Goal: Transaction & Acquisition: Purchase product/service

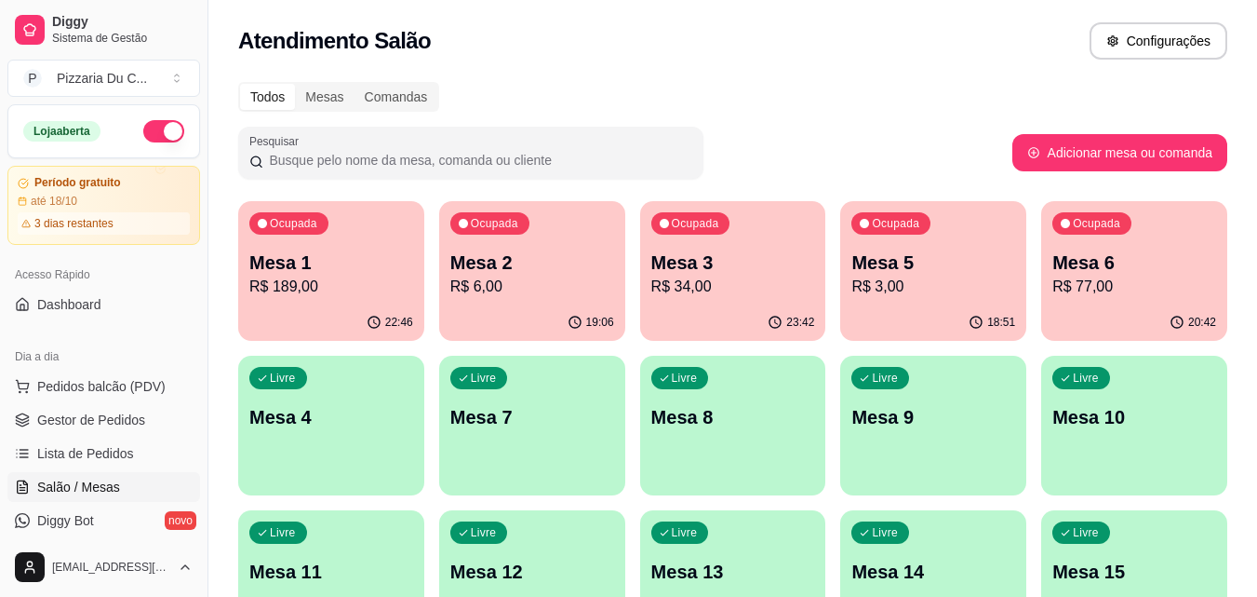
click at [396, 371] on div "Livre Mesa 4" at bounding box center [331, 414] width 186 height 117
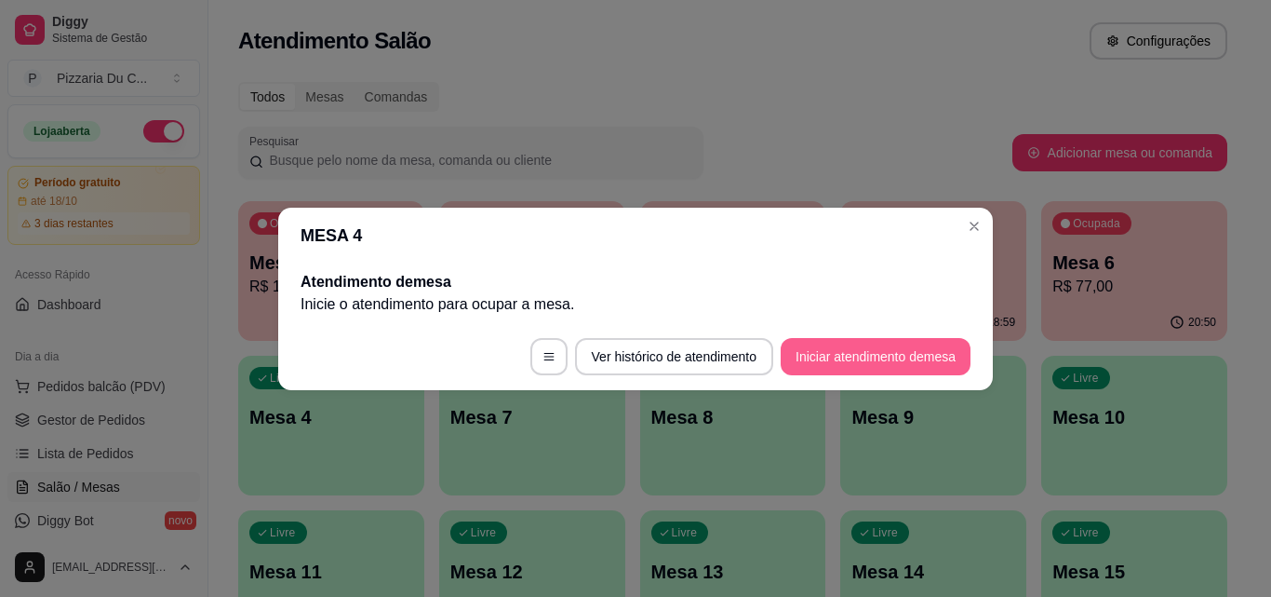
click at [867, 341] on button "Iniciar atendimento de mesa" at bounding box center [876, 356] width 190 height 37
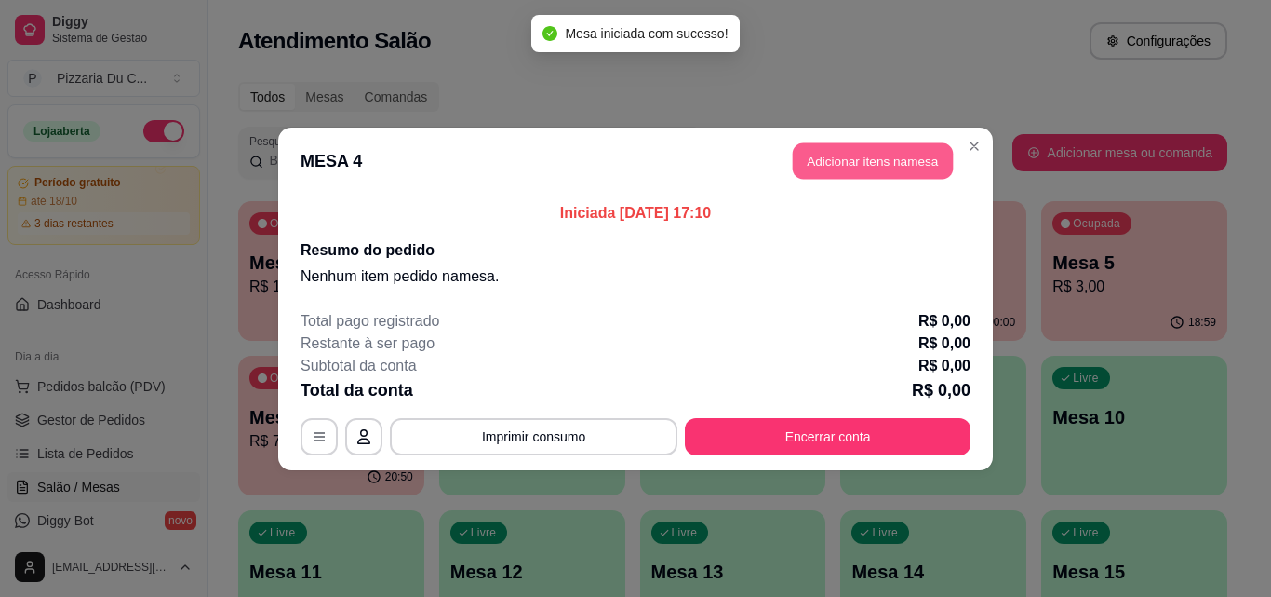
click at [799, 161] on button "Adicionar itens na mesa" at bounding box center [873, 160] width 160 height 36
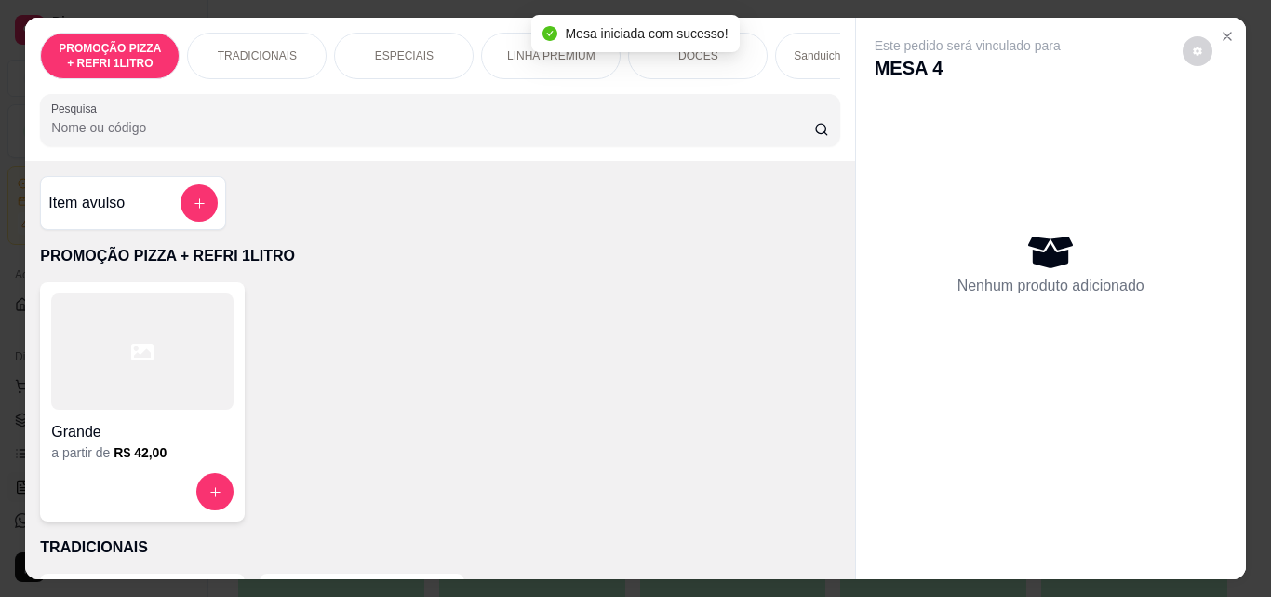
scroll to position [0, 700]
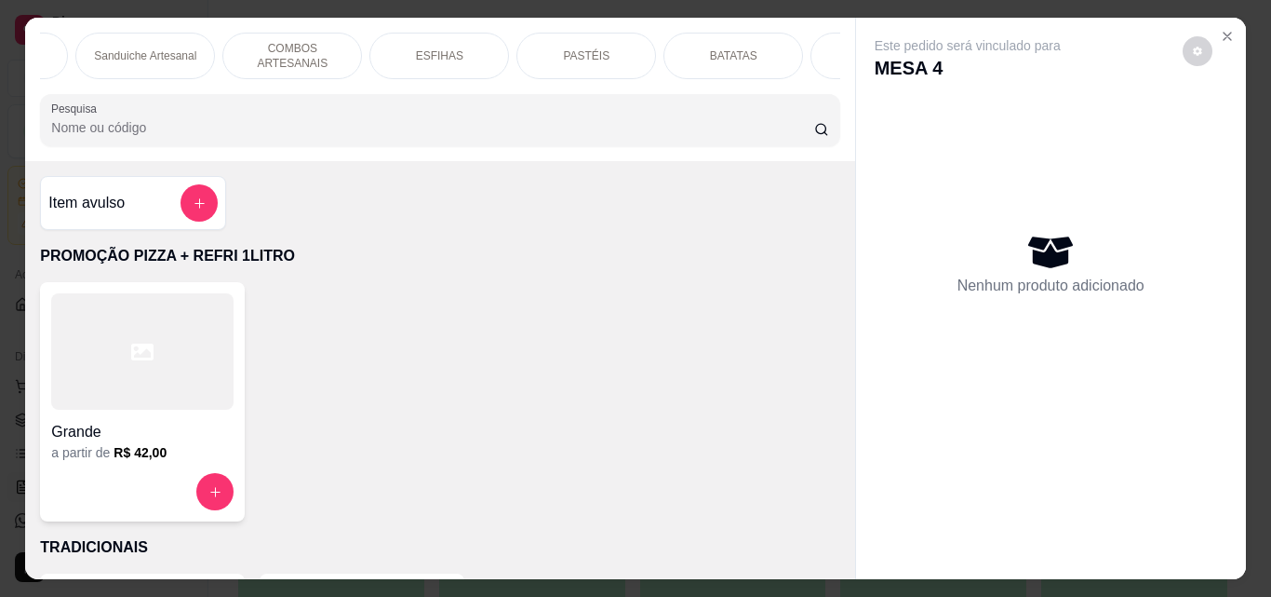
click at [577, 48] on p "PASTÉIS" at bounding box center [586, 55] width 47 height 15
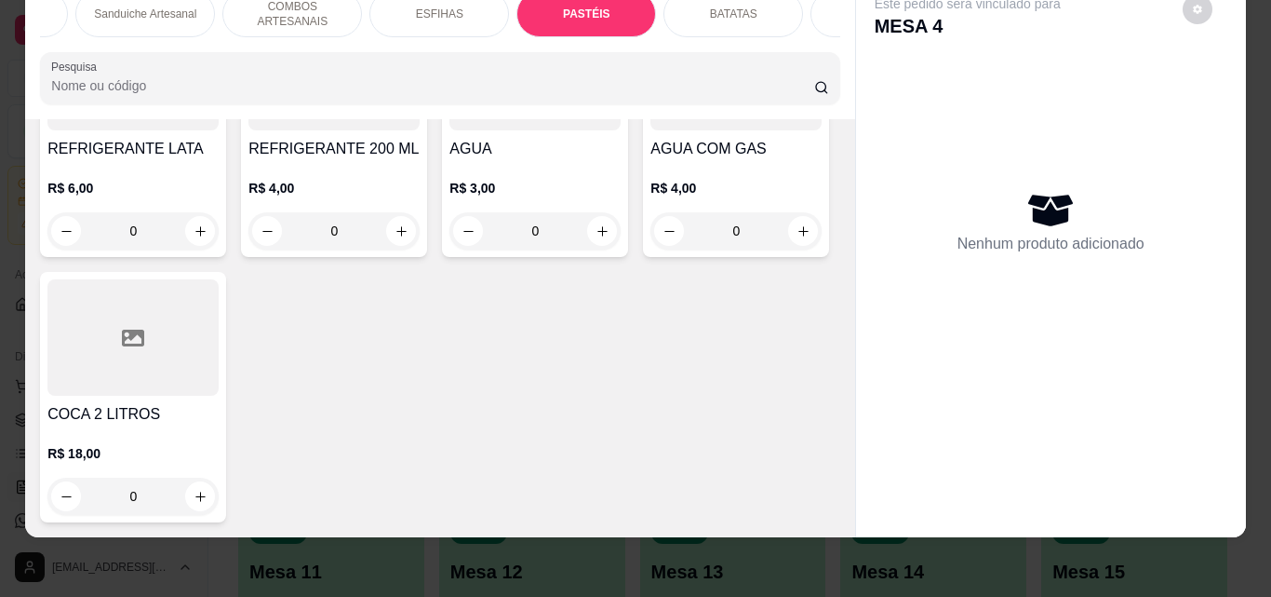
scroll to position [8219, 0]
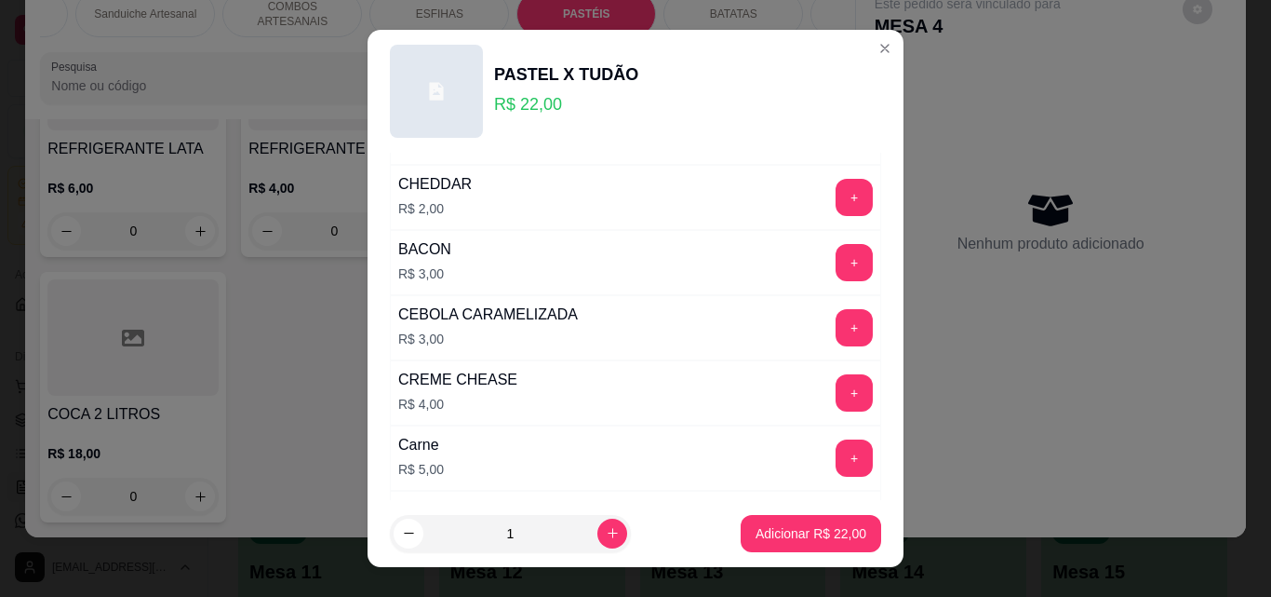
scroll to position [652, 0]
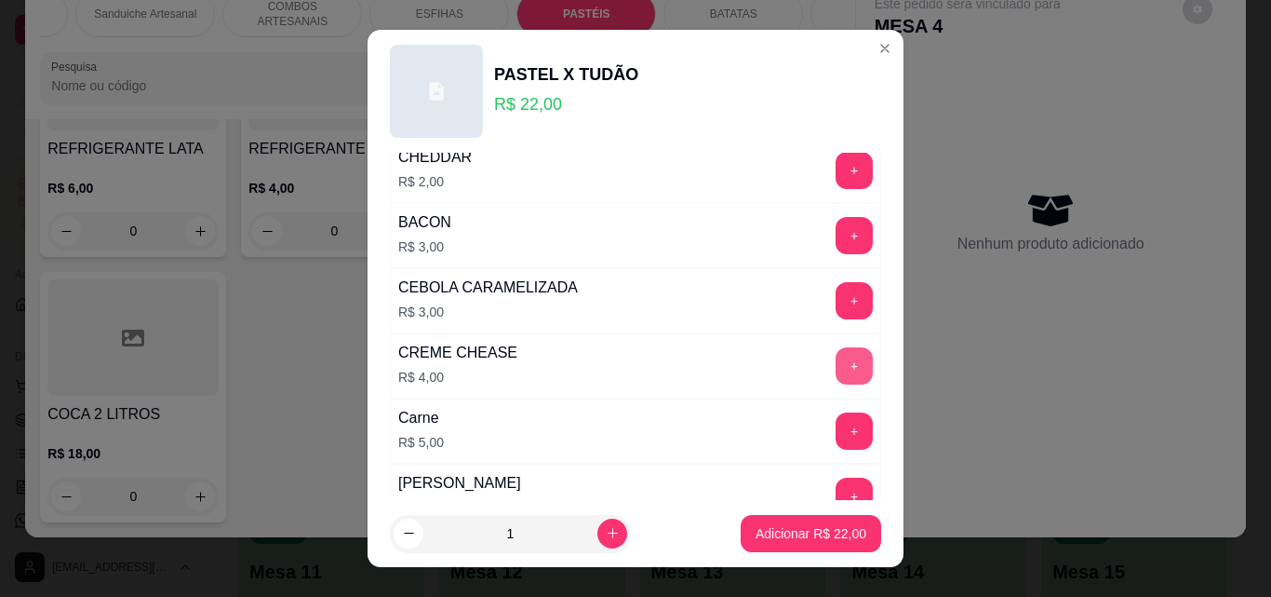
click at [836, 355] on button "+" at bounding box center [854, 365] width 37 height 37
click at [811, 538] on p "Adicionar R$ 26,00" at bounding box center [811, 533] width 111 height 19
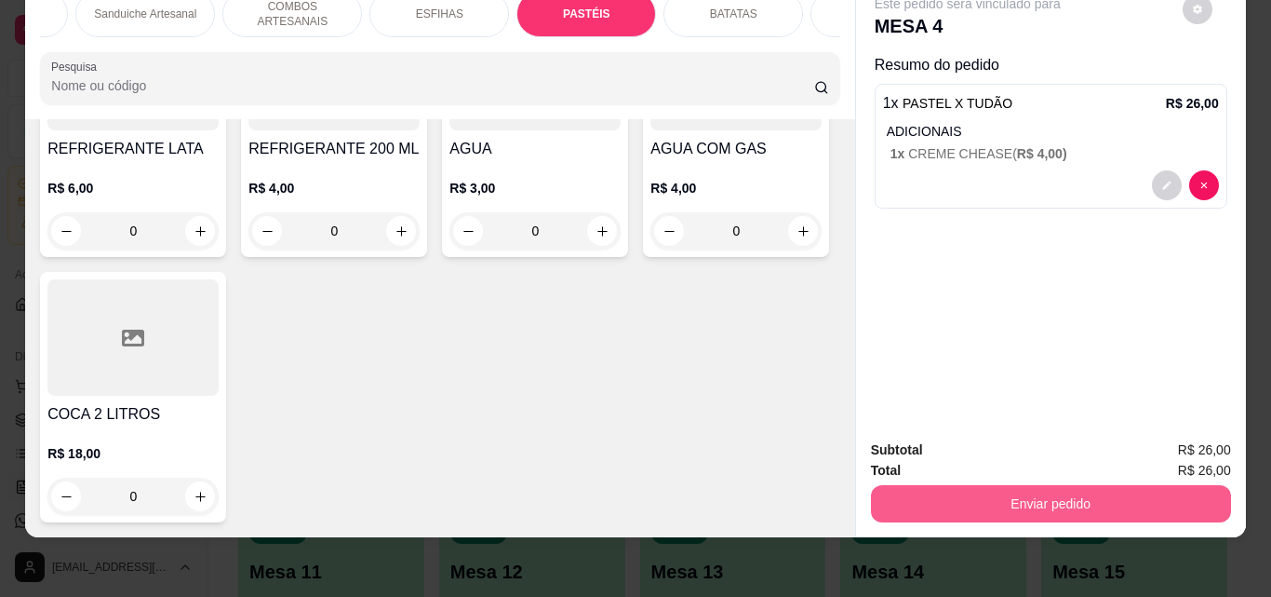
click at [975, 498] on button "Enviar pedido" at bounding box center [1051, 503] width 360 height 37
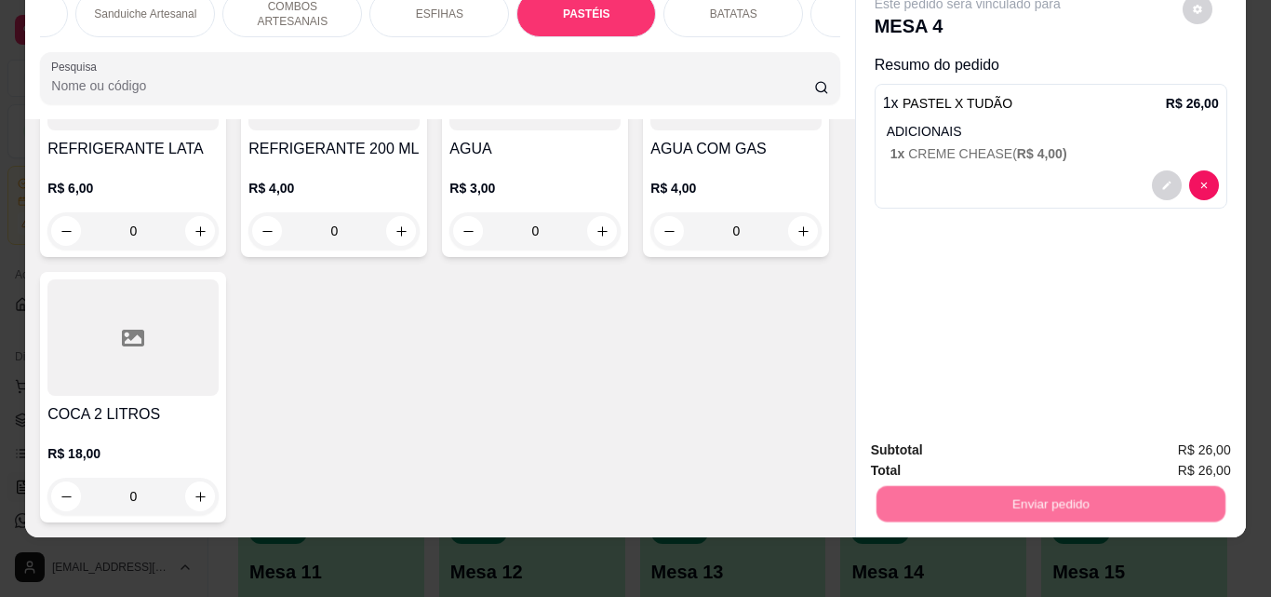
click at [1048, 436] on button "Registrar cliente" at bounding box center [1058, 443] width 123 height 35
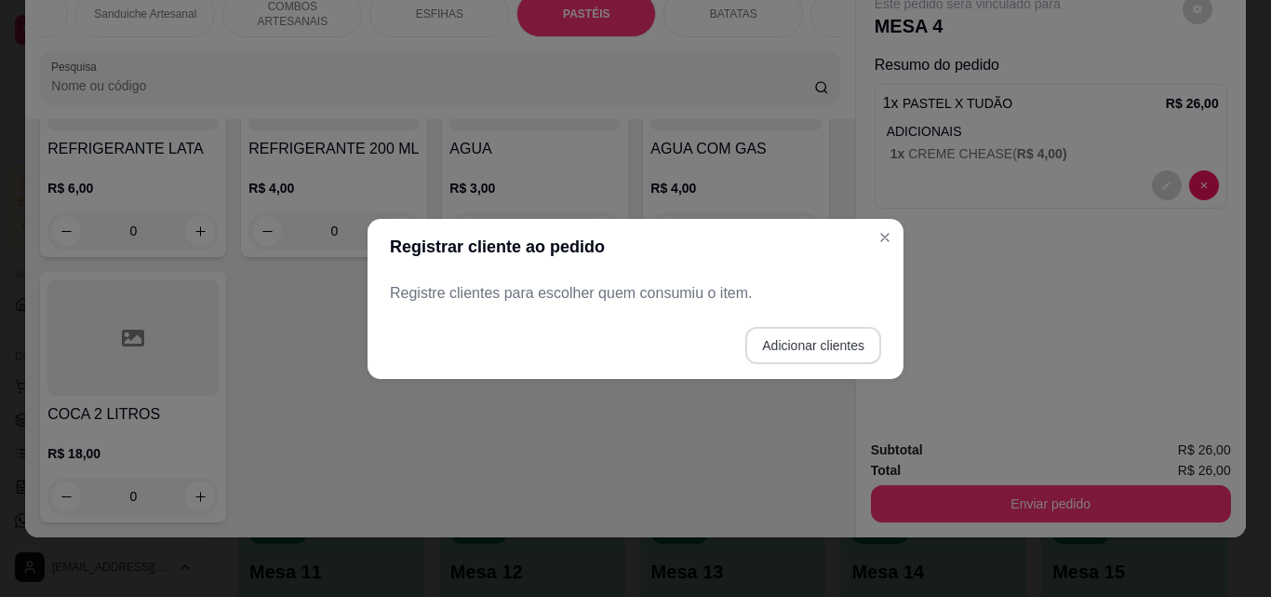
click at [866, 351] on button "Adicionar clientes" at bounding box center [814, 345] width 136 height 37
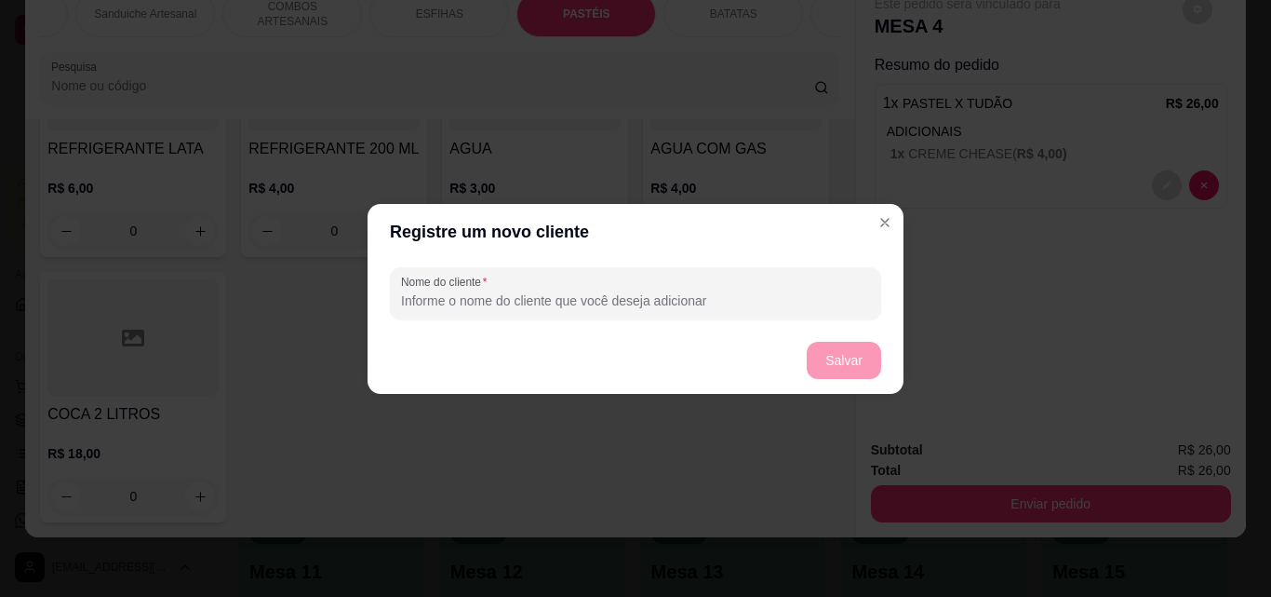
click at [651, 299] on input "Nome do cliente" at bounding box center [635, 300] width 469 height 19
type input "CUECA"
click at [858, 363] on button "Salvar" at bounding box center [844, 360] width 74 height 37
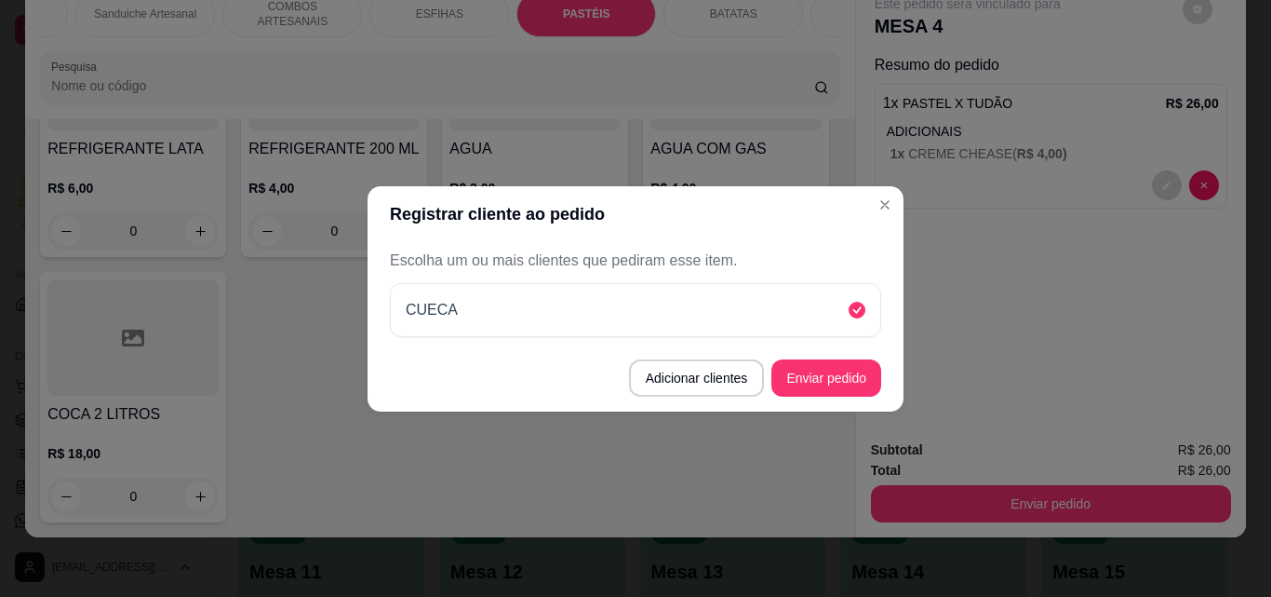
click at [860, 390] on button "Enviar pedido" at bounding box center [827, 377] width 110 height 37
